Goal: Task Accomplishment & Management: Manage account settings

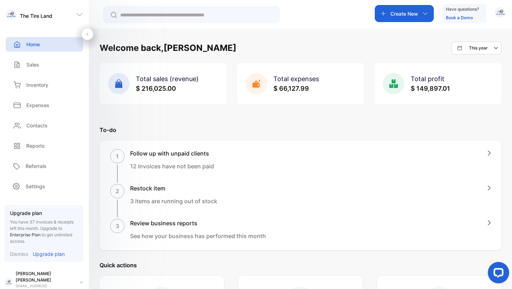
click at [34, 65] on p "Sales" at bounding box center [32, 64] width 13 height 7
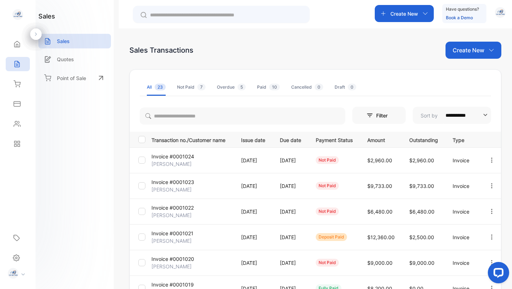
click at [247, 157] on p "[DATE]" at bounding box center [253, 159] width 24 height 7
click at [179, 159] on p "Invoice #0001024" at bounding box center [172, 155] width 43 height 7
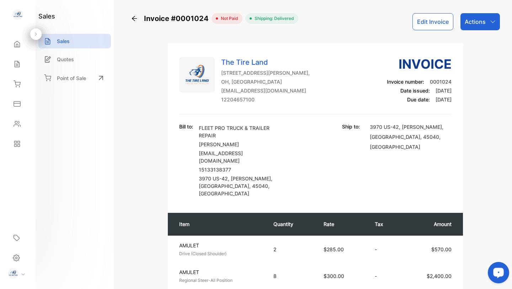
click at [490, 21] on icon "button" at bounding box center [493, 22] width 6 height 6
click at [478, 23] on p "Actions" at bounding box center [475, 21] width 21 height 9
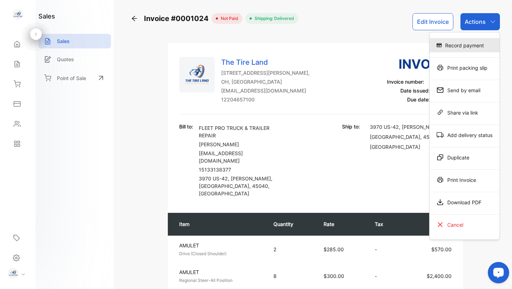
click at [463, 48] on div "Record payment" at bounding box center [464, 45] width 70 height 14
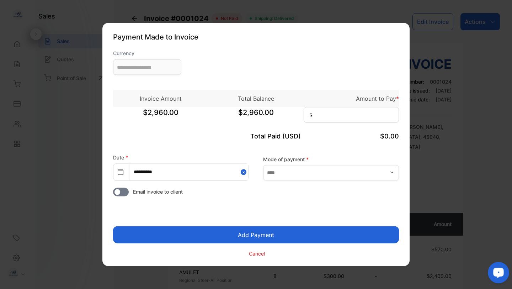
type input "**********"
click at [331, 120] on input at bounding box center [351, 115] width 95 height 16
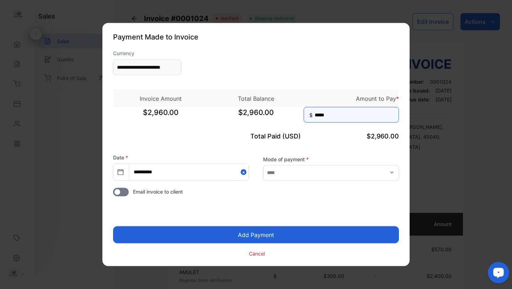
type input "*****"
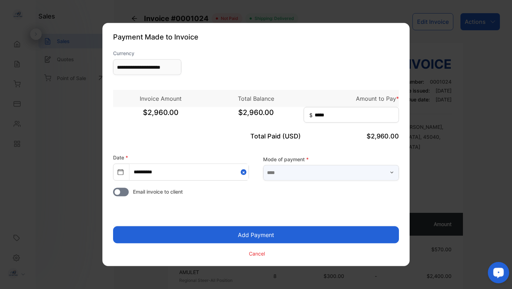
click at [307, 174] on input "text" at bounding box center [331, 173] width 136 height 16
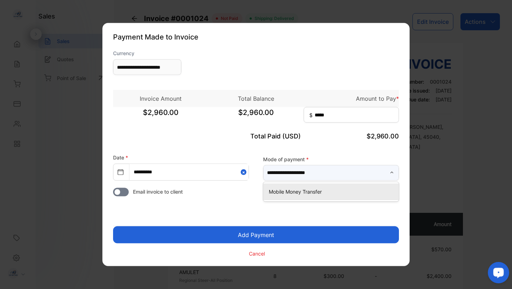
click at [321, 174] on input "**********" at bounding box center [331, 173] width 136 height 16
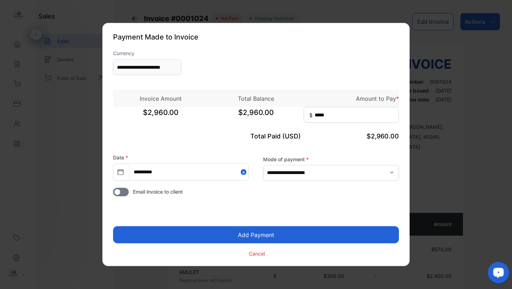
click at [392, 173] on icon "button" at bounding box center [392, 173] width 6 height 6
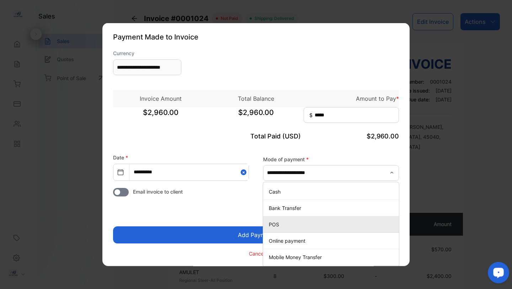
click at [301, 223] on p "POS" at bounding box center [332, 223] width 127 height 7
type input "***"
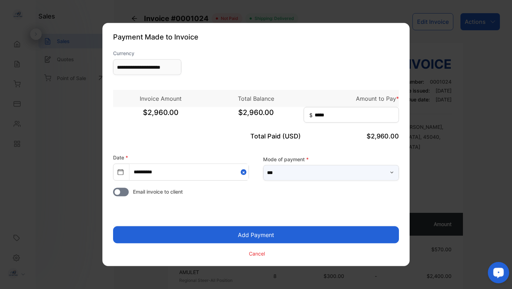
click at [328, 172] on input "***" at bounding box center [331, 173] width 136 height 16
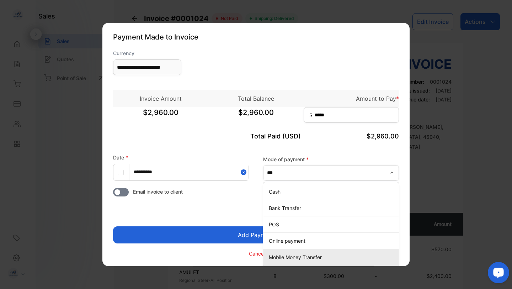
click at [295, 256] on p "Mobile Money Transfer" at bounding box center [332, 256] width 127 height 7
type input "**********"
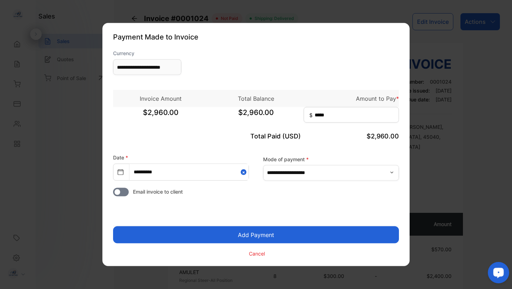
click at [271, 232] on button "Add Payment" at bounding box center [256, 234] width 286 height 17
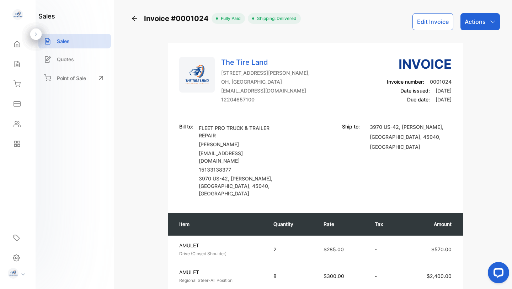
click at [490, 23] on icon "button" at bounding box center [493, 22] width 6 height 6
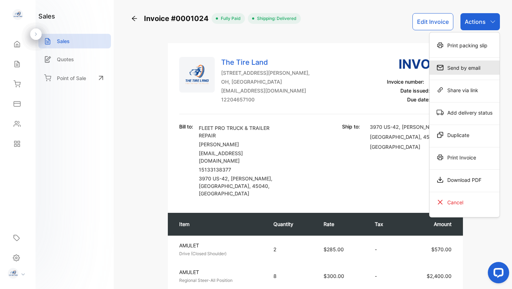
click at [468, 66] on div "Send by email" at bounding box center [464, 67] width 70 height 14
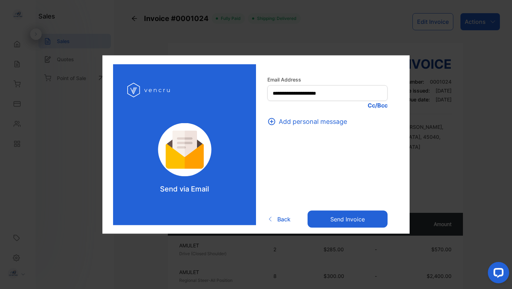
click at [352, 220] on button "Send invoice" at bounding box center [347, 218] width 80 height 17
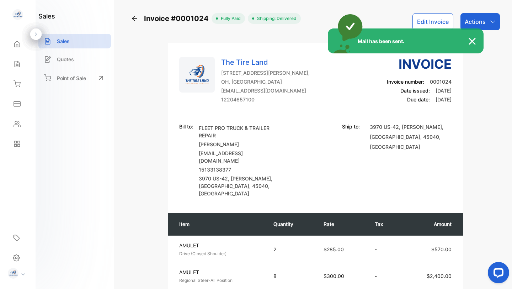
click at [492, 22] on div "Mail has been sent." at bounding box center [256, 144] width 512 height 289
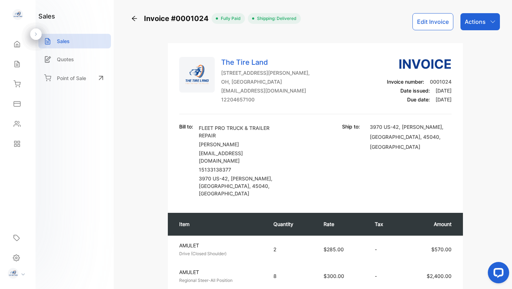
click at [490, 21] on icon "button" at bounding box center [493, 22] width 6 height 6
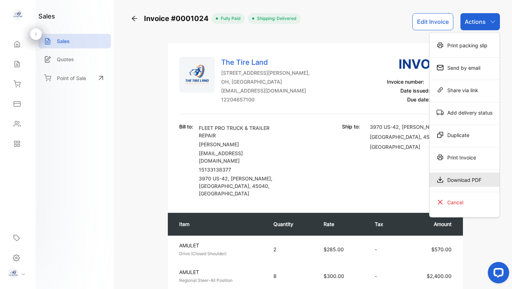
click at [454, 174] on div "Download PDF" at bounding box center [464, 179] width 70 height 14
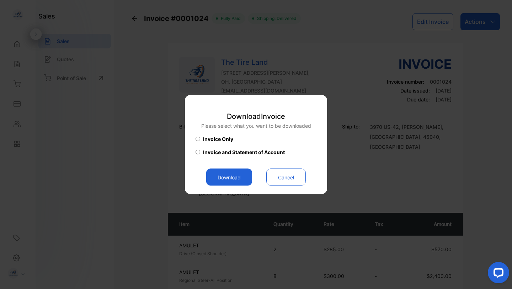
click at [240, 178] on button "Download" at bounding box center [229, 176] width 46 height 17
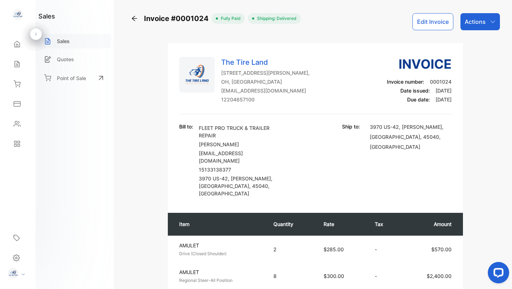
click at [60, 38] on p "Sales" at bounding box center [63, 40] width 13 height 7
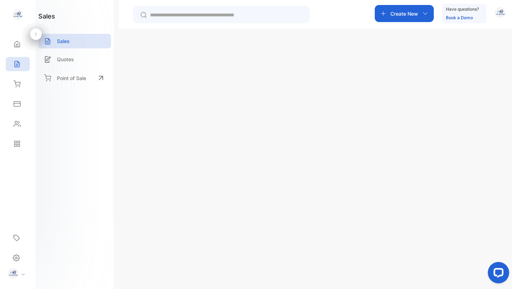
click at [391, 9] on div "Create New" at bounding box center [404, 13] width 59 height 17
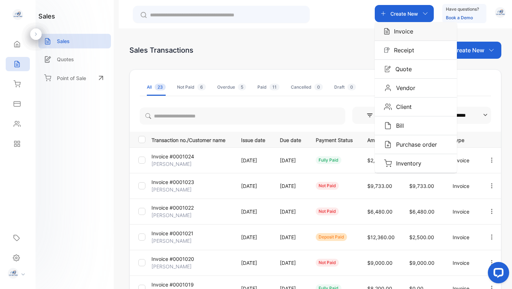
click at [395, 31] on p "Invoice" at bounding box center [401, 31] width 23 height 9
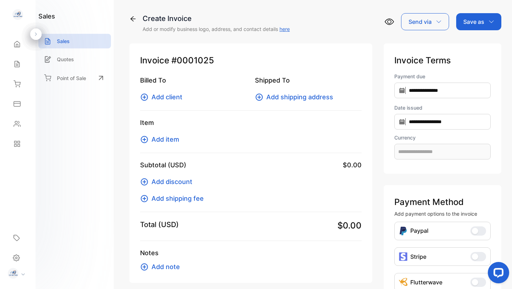
type input "**********"
click at [172, 95] on span "Add client" at bounding box center [166, 97] width 31 height 10
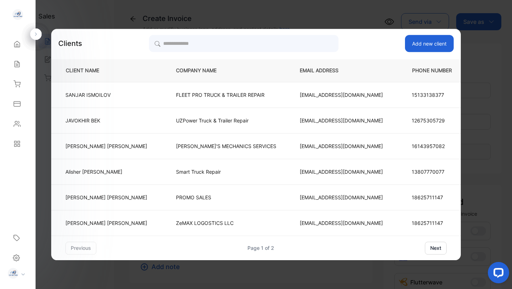
click at [176, 95] on p "FLEET PRO TRUCK & TRAILER REPAIR" at bounding box center [226, 94] width 100 height 7
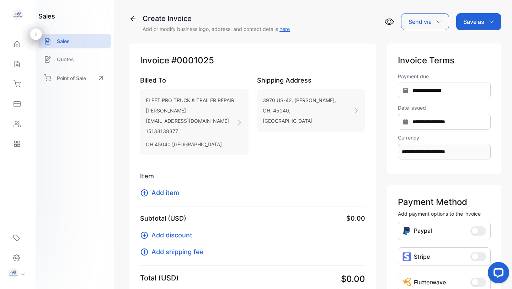
click at [162, 196] on span "Add item" at bounding box center [165, 193] width 28 height 10
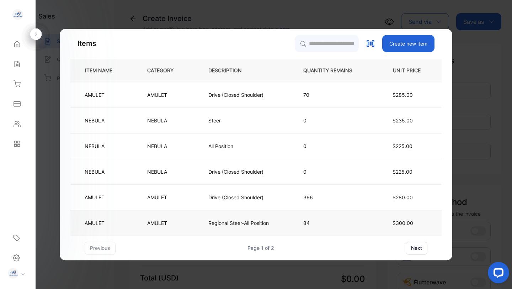
click at [251, 222] on p "Regional Steer-All Position" at bounding box center [238, 222] width 60 height 7
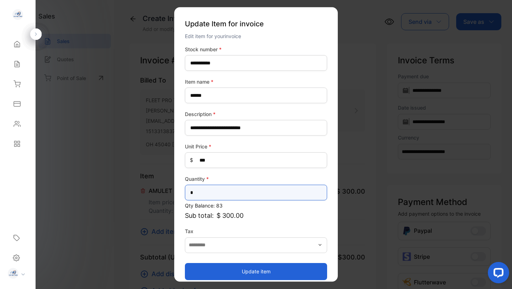
click at [216, 191] on input "*" at bounding box center [256, 192] width 142 height 16
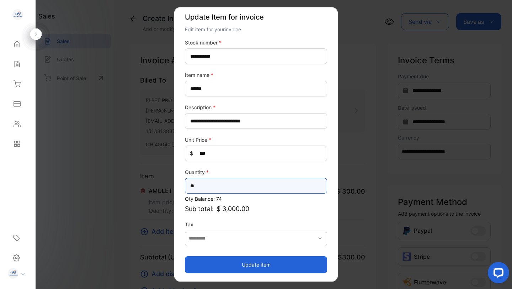
type input "**"
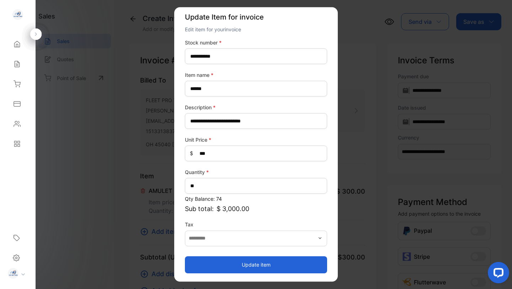
click at [280, 265] on button "Update item" at bounding box center [256, 264] width 142 height 17
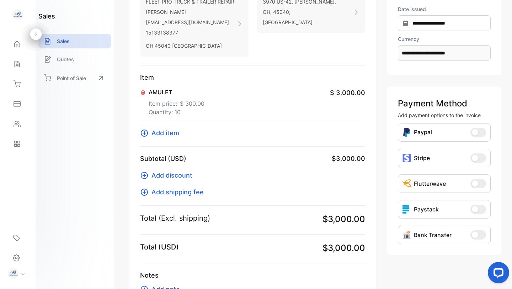
scroll to position [122, 0]
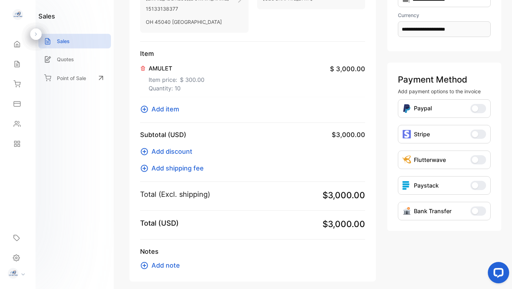
click at [173, 151] on span "Add discount" at bounding box center [171, 151] width 41 height 10
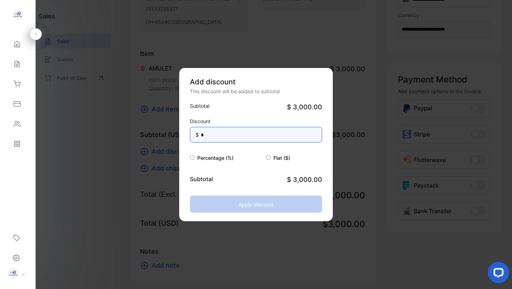
drag, startPoint x: 213, startPoint y: 136, endPoint x: 198, endPoint y: 135, distance: 14.2
click at [198, 135] on div "Discount $ *" at bounding box center [256, 129] width 132 height 25
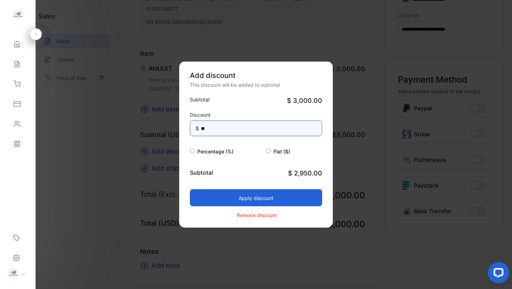
type input "**"
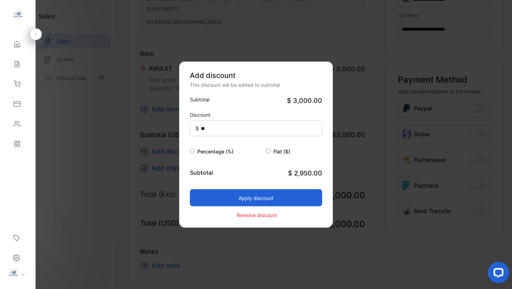
click at [208, 214] on div "Remove discount" at bounding box center [256, 214] width 132 height 9
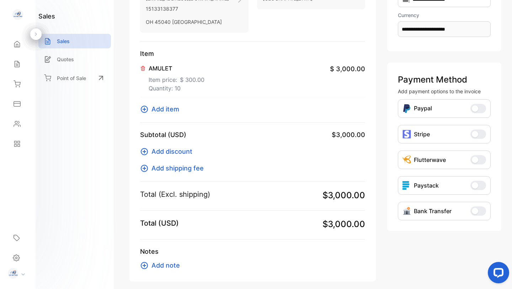
click at [181, 151] on span "Add discount" at bounding box center [171, 151] width 41 height 10
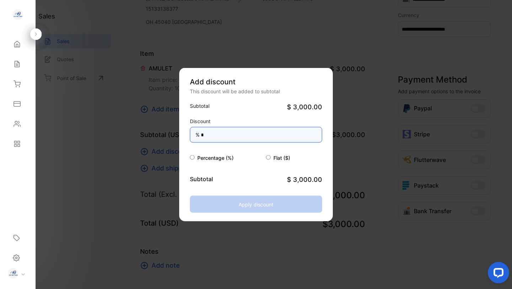
click at [215, 133] on input "*" at bounding box center [256, 135] width 132 height 16
drag, startPoint x: 225, startPoint y: 134, endPoint x: 186, endPoint y: 133, distance: 39.5
click at [186, 133] on div "Add discount This discount will be added to subtotal Subtotal $ 3,000.00 Discou…" at bounding box center [256, 144] width 154 height 153
drag, startPoint x: 213, startPoint y: 135, endPoint x: 199, endPoint y: 135, distance: 14.2
click at [199, 135] on div "Discount % *" at bounding box center [256, 129] width 132 height 25
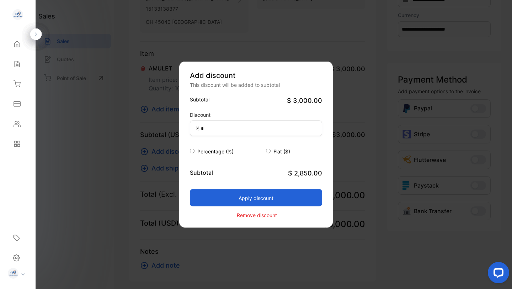
click at [302, 150] on div "Flat ($)" at bounding box center [294, 151] width 57 height 9
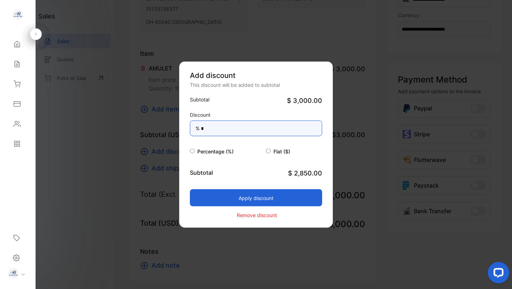
drag, startPoint x: 211, startPoint y: 128, endPoint x: 201, endPoint y: 127, distance: 10.0
click at [201, 127] on input "*" at bounding box center [256, 128] width 132 height 16
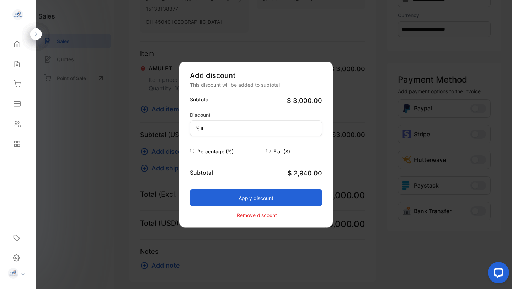
click at [309, 152] on div "Flat ($)" at bounding box center [294, 151] width 57 height 9
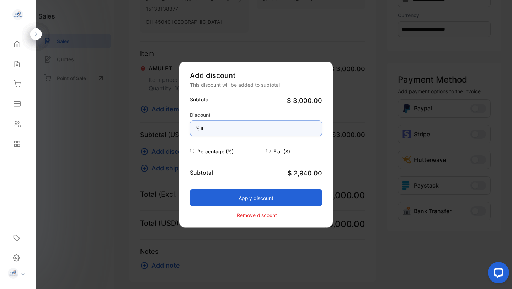
drag, startPoint x: 215, startPoint y: 130, endPoint x: 201, endPoint y: 130, distance: 13.9
click at [201, 130] on input "*" at bounding box center [256, 128] width 132 height 16
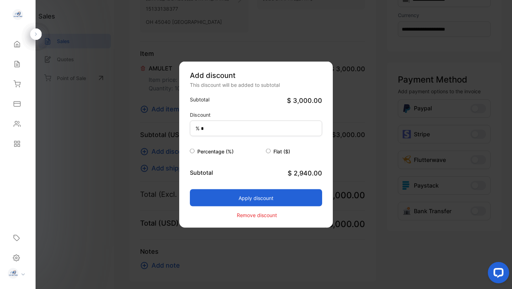
click at [307, 154] on div "Flat ($)" at bounding box center [294, 151] width 57 height 9
type input "*"
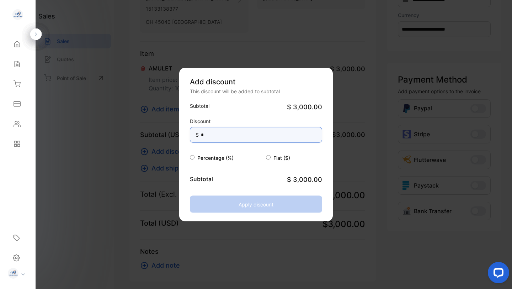
click at [231, 134] on input "*" at bounding box center [256, 135] width 132 height 16
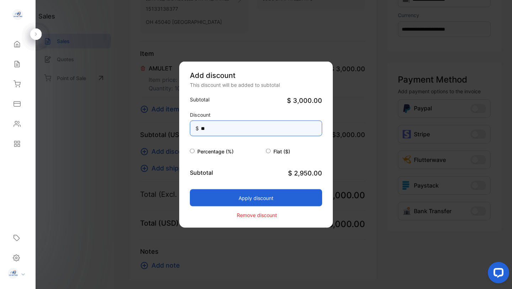
type input "**"
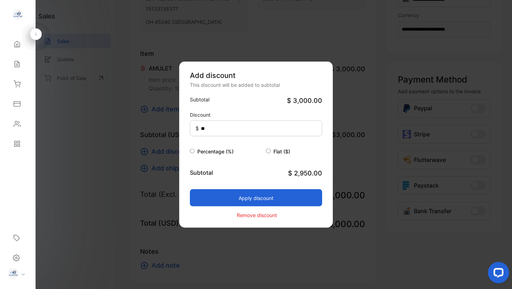
click at [253, 195] on button "Apply discount" at bounding box center [256, 197] width 132 height 17
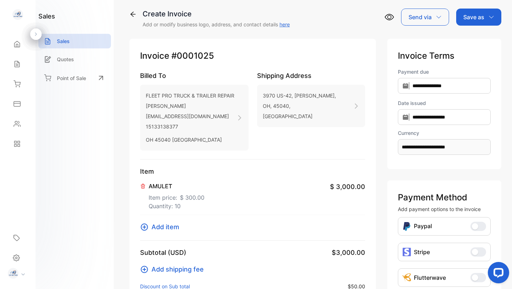
scroll to position [0, 0]
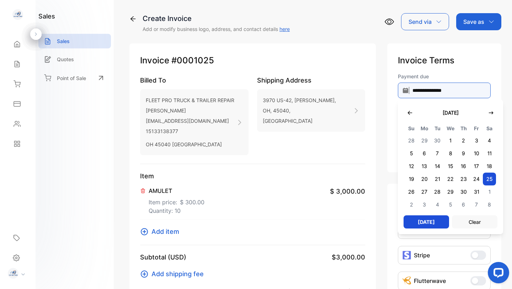
click at [433, 93] on input "**********" at bounding box center [444, 90] width 93 height 16
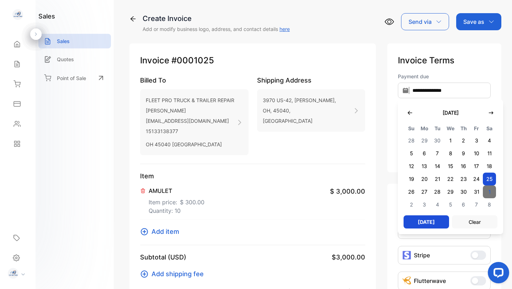
click at [487, 191] on span "1" at bounding box center [489, 191] width 13 height 13
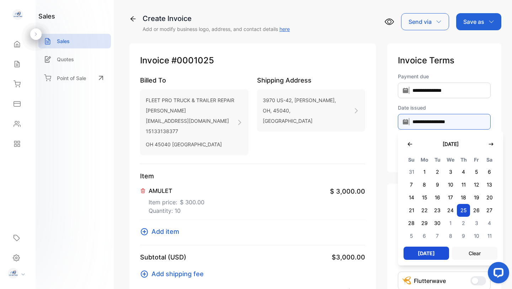
click at [456, 118] on input "**********" at bounding box center [444, 122] width 93 height 16
click at [457, 207] on span "25" at bounding box center [463, 210] width 13 height 13
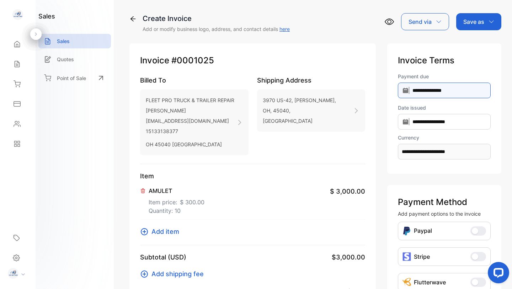
click at [465, 89] on input "**********" at bounding box center [444, 90] width 93 height 16
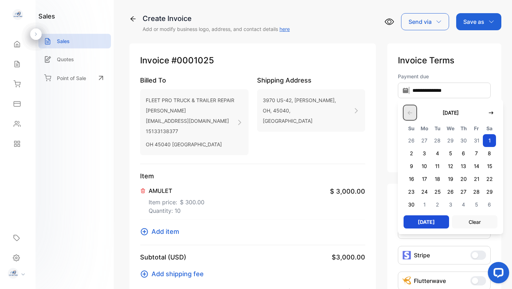
click at [409, 113] on icon "button" at bounding box center [410, 113] width 6 height 6
click at [407, 113] on icon "button" at bounding box center [410, 113] width 6 height 6
click at [411, 114] on button "button" at bounding box center [409, 112] width 13 height 15
click at [489, 112] on icon "button" at bounding box center [491, 112] width 5 height 3
click at [461, 192] on span "2" at bounding box center [463, 191] width 13 height 13
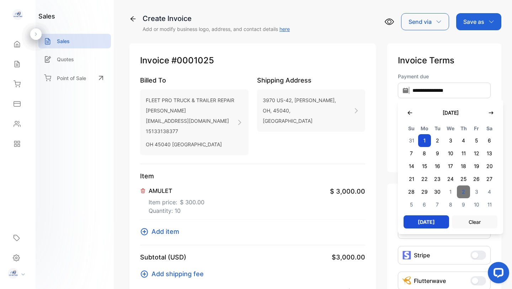
type input "**********"
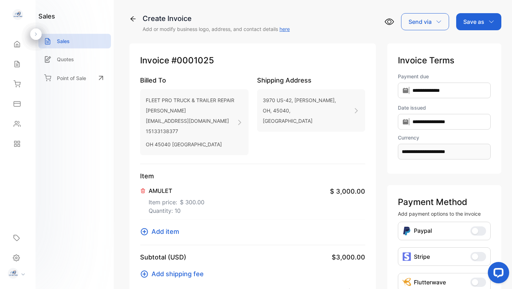
click at [474, 21] on p "Save as" at bounding box center [473, 21] width 21 height 9
click at [473, 42] on div "Invoice" at bounding box center [476, 45] width 41 height 14
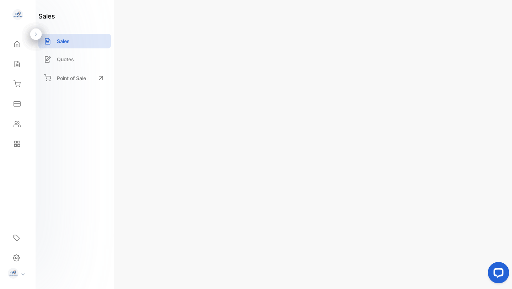
click at [485, 20] on div "Actions" at bounding box center [479, 21] width 39 height 17
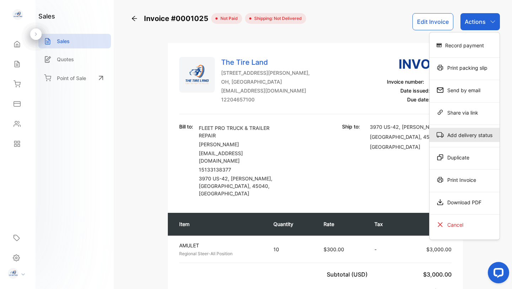
click at [464, 138] on div "Add delivery status" at bounding box center [464, 135] width 70 height 14
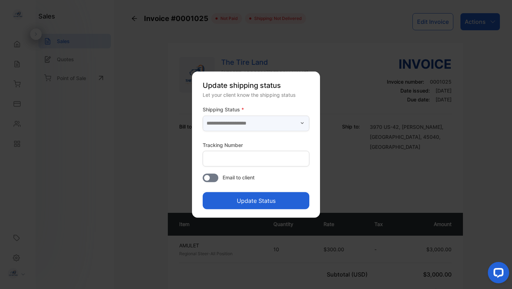
click at [292, 125] on input "text" at bounding box center [256, 123] width 107 height 16
type input "*********"
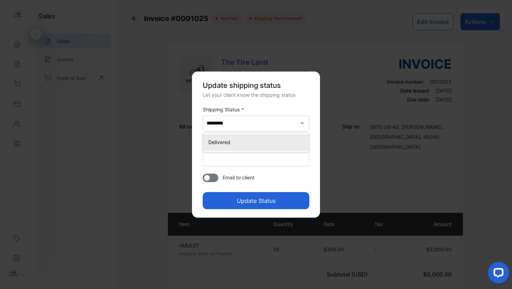
click at [234, 144] on p "Delivered" at bounding box center [257, 141] width 98 height 7
click at [240, 198] on button "Update Status" at bounding box center [256, 200] width 107 height 17
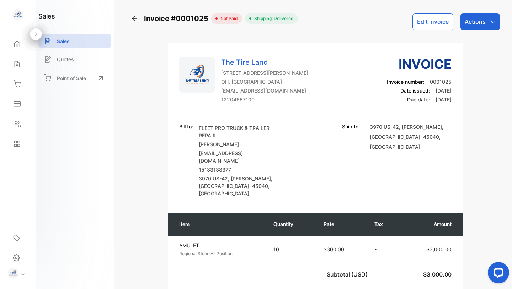
click at [490, 20] on icon "button" at bounding box center [493, 22] width 6 height 6
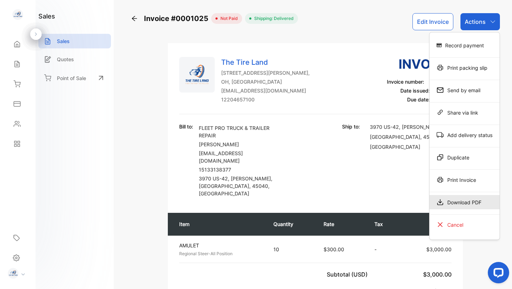
click at [469, 204] on div "Download PDF" at bounding box center [464, 202] width 70 height 14
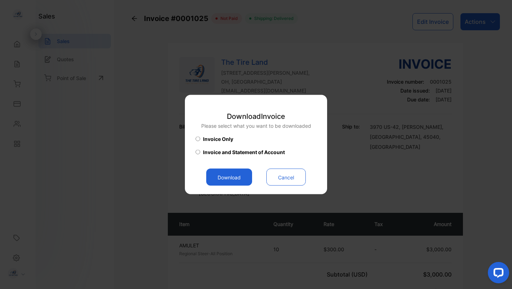
click at [236, 175] on button "Download" at bounding box center [229, 176] width 46 height 17
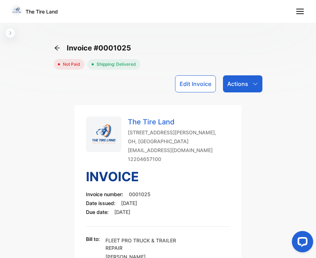
click at [210, 35] on div "Invoice #0001025 not paid Shipping: Delivered Edit Invoice Actions The Tire Lan…" at bounding box center [158, 149] width 233 height 258
click at [253, 84] on icon "button" at bounding box center [256, 84] width 6 height 6
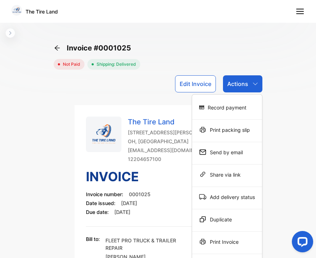
click at [218, 36] on div "Invoice #0001025 not paid Shipping: Delivered Edit Invoice Actions Record payme…" at bounding box center [158, 149] width 233 height 258
